Goal: Find specific page/section: Find specific page/section

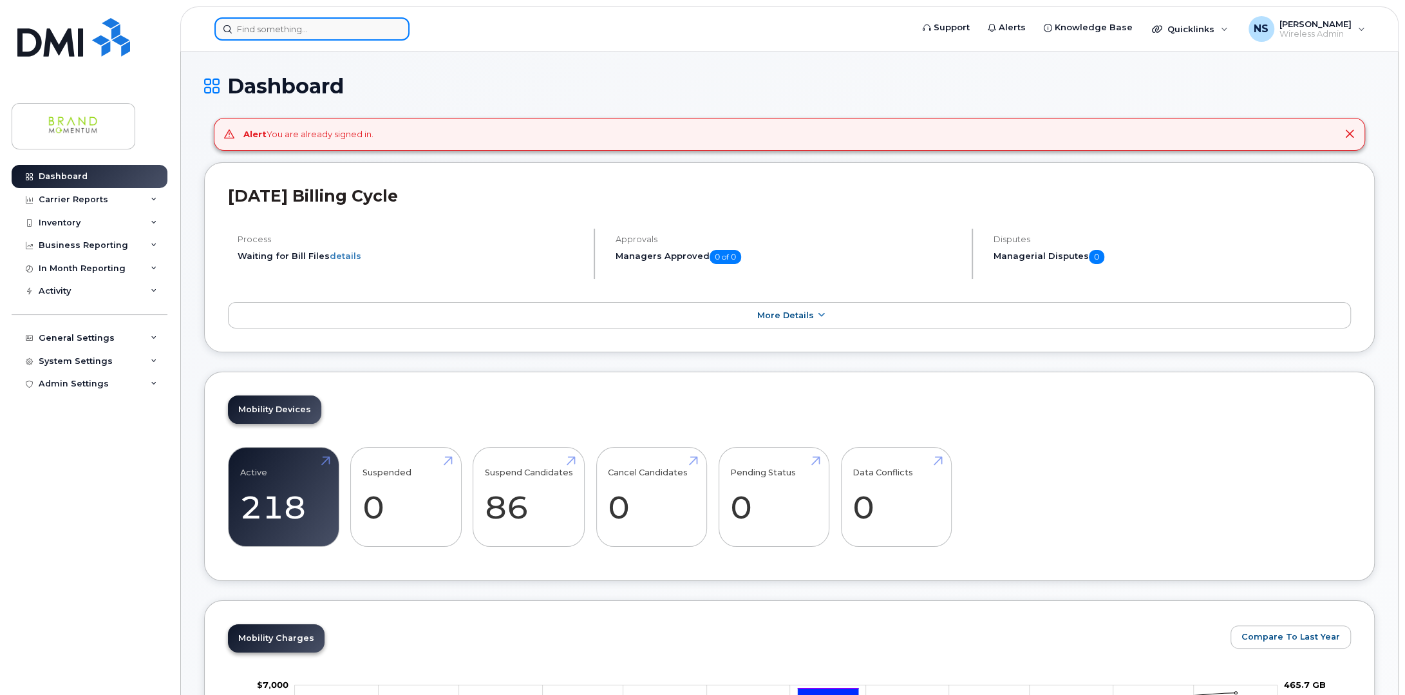
click at [379, 21] on input at bounding box center [311, 28] width 195 height 23
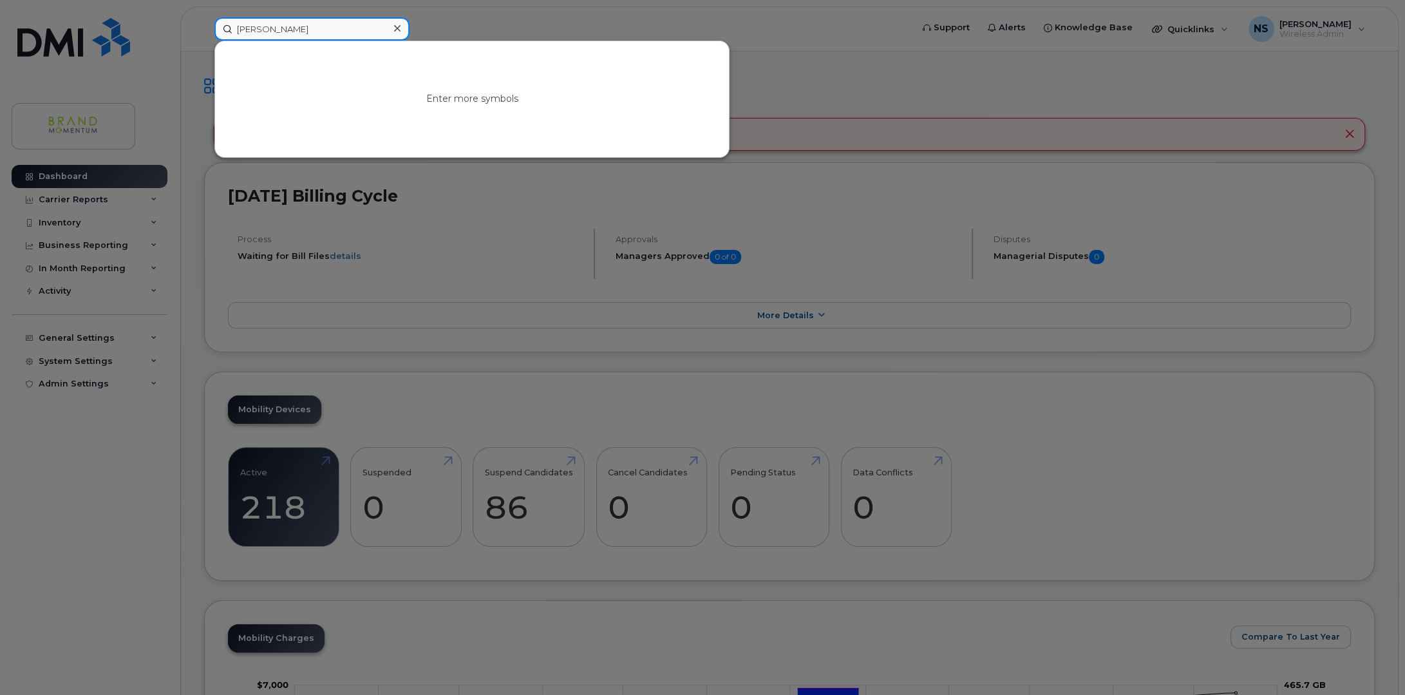
type input "[PERSON_NAME]"
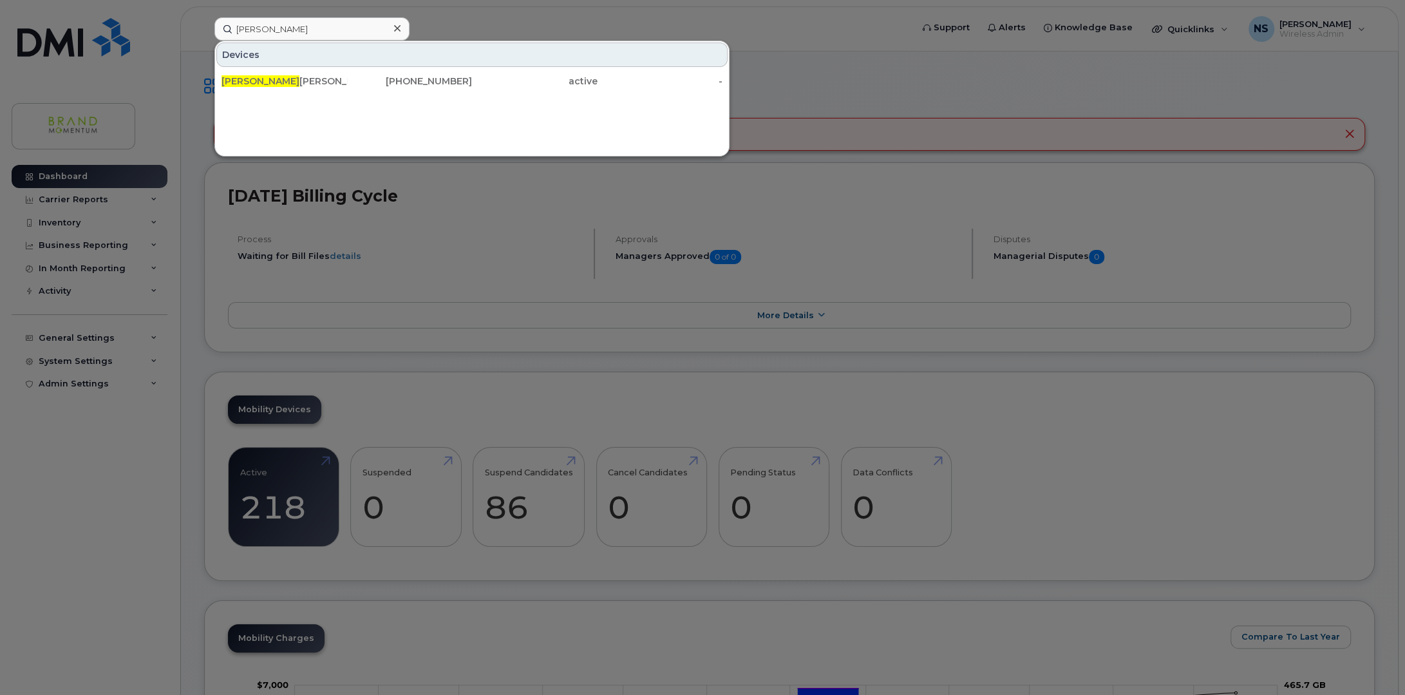
drag, startPoint x: 565, startPoint y: 129, endPoint x: 548, endPoint y: 129, distance: 16.7
click at [565, 129] on div "Devices [PERSON_NAME] [PHONE_NUMBER] active -" at bounding box center [471, 99] width 515 height 116
click at [256, 80] on div "[PERSON_NAME]" at bounding box center [285, 81] width 126 height 13
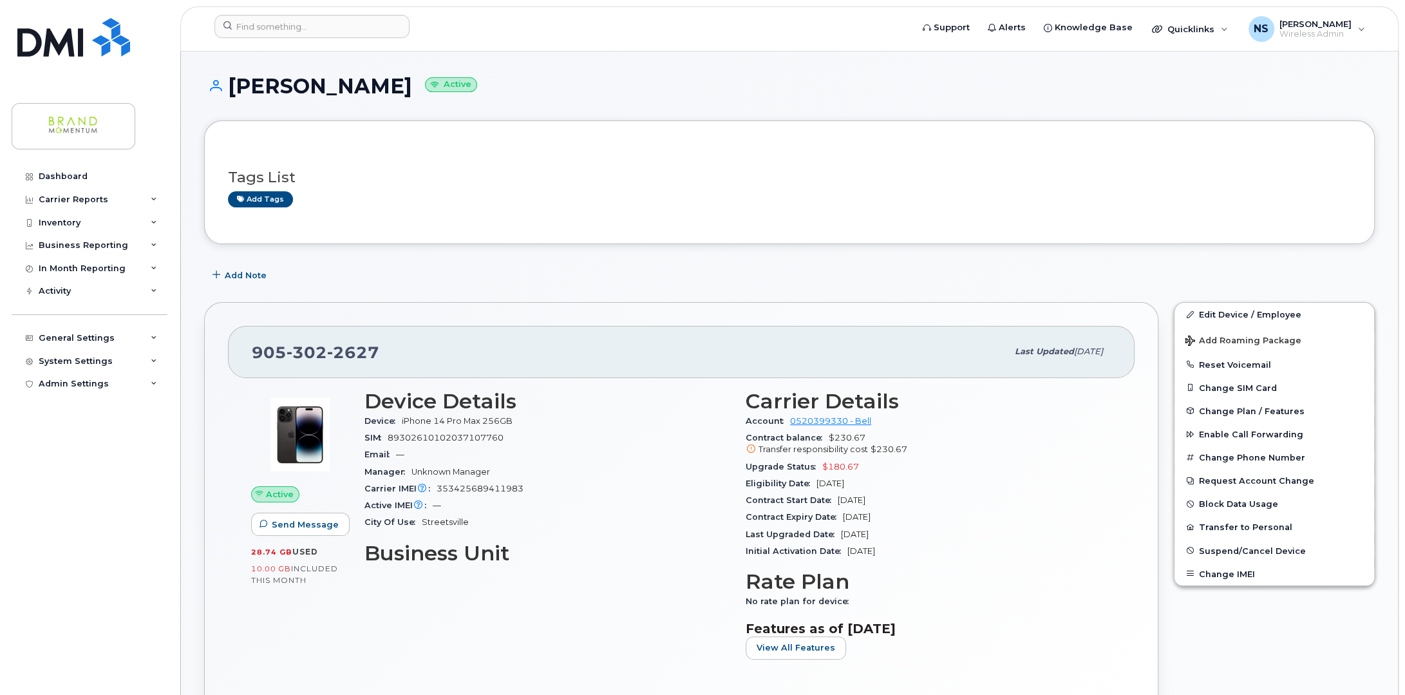
click at [733, 109] on div "[PERSON_NAME] Active" at bounding box center [789, 98] width 1171 height 46
drag, startPoint x: 539, startPoint y: 100, endPoint x: 742, endPoint y: 155, distance: 210.1
click at [761, 76] on h1 "Patricia Porter Active" at bounding box center [789, 86] width 1171 height 23
drag, startPoint x: 565, startPoint y: 88, endPoint x: 863, endPoint y: 245, distance: 337.0
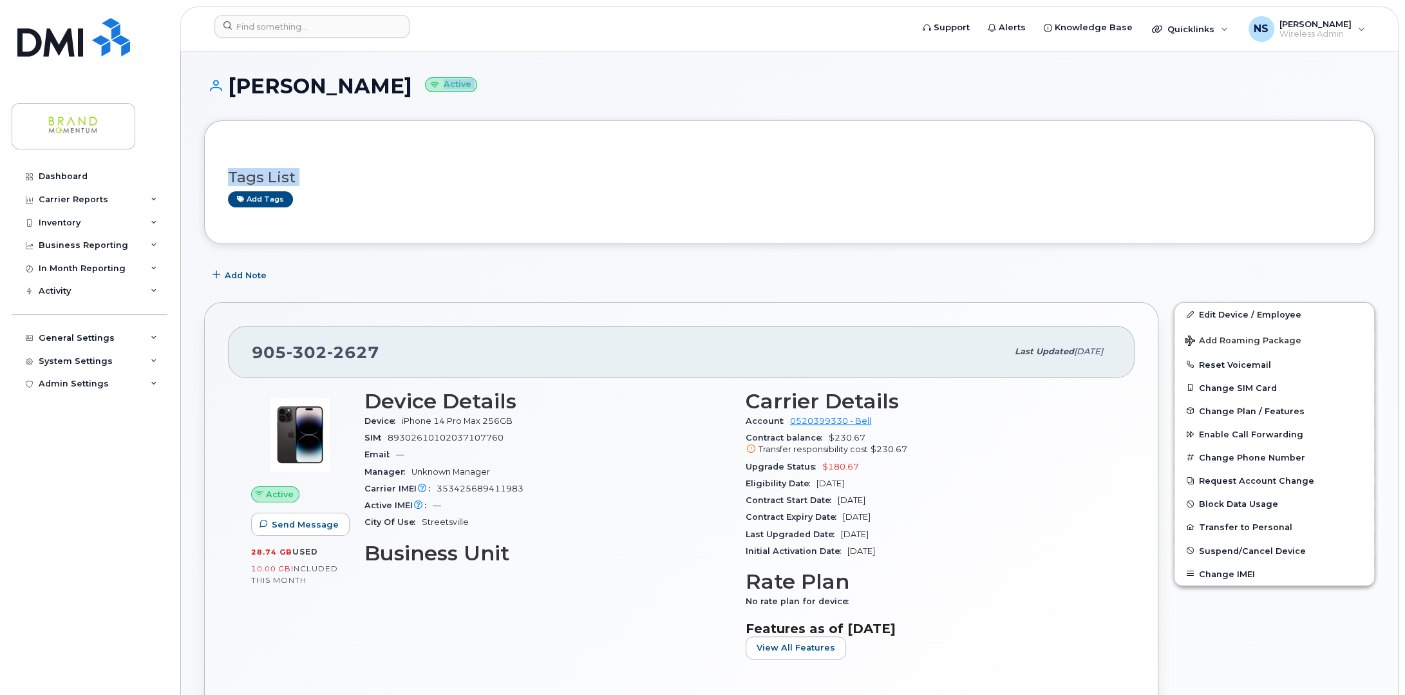
click at [716, 75] on h1 "Patricia Porter Active" at bounding box center [789, 86] width 1171 height 23
click at [681, 80] on h1 "Patricia Porter Active" at bounding box center [789, 86] width 1171 height 23
click at [648, 88] on h1 "Patricia Porter Active" at bounding box center [789, 86] width 1171 height 23
